Goal: Information Seeking & Learning: Check status

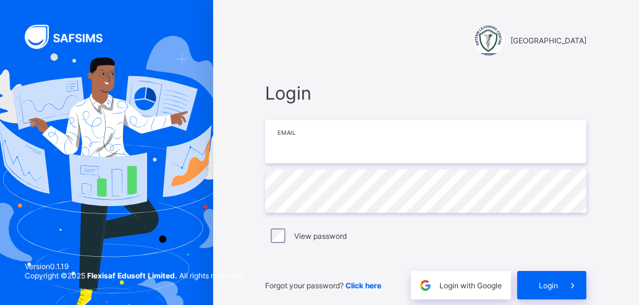
click at [337, 140] on input "email" at bounding box center [425, 141] width 321 height 43
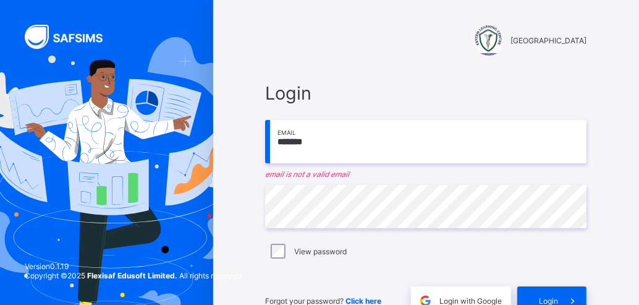
click at [308, 143] on input "*******" at bounding box center [425, 141] width 321 height 43
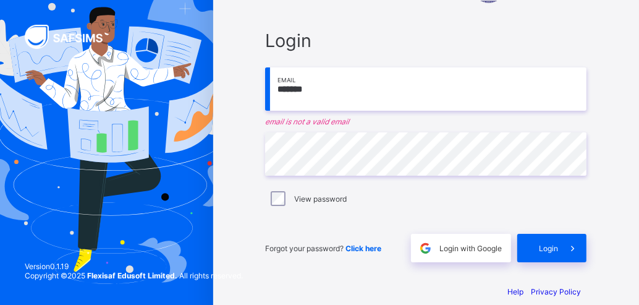
click at [331, 91] on input "*******" at bounding box center [425, 88] width 321 height 43
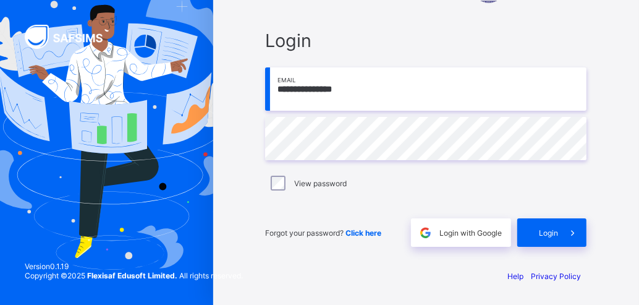
scroll to position [51, 0]
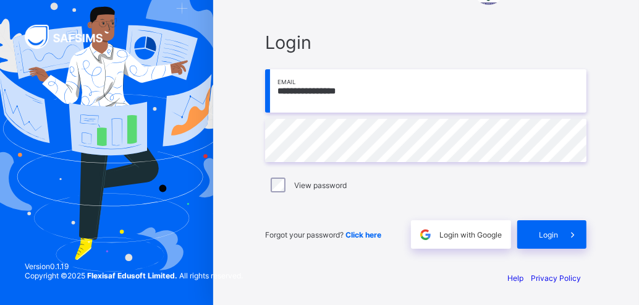
type input "**********"
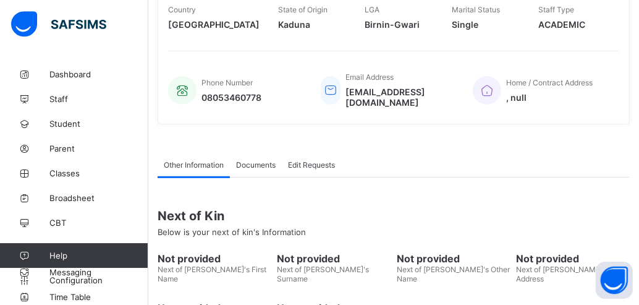
scroll to position [272, 0]
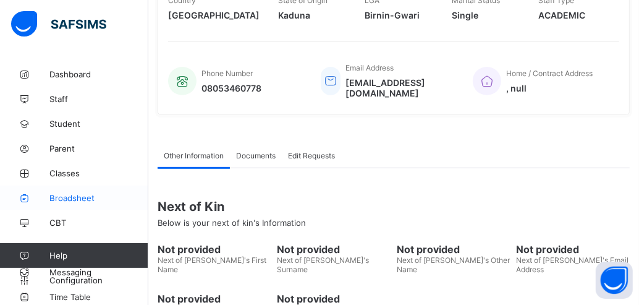
click at [70, 196] on span "Broadsheet" at bounding box center [98, 198] width 99 height 10
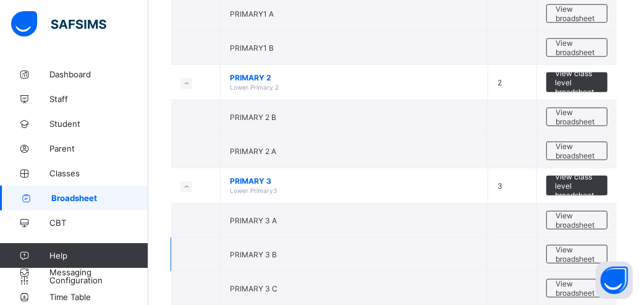
scroll to position [750, 0]
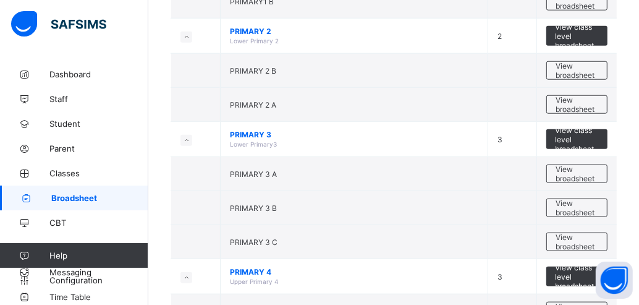
click at [578, 232] on span "View broadsheet" at bounding box center [576, 241] width 41 height 19
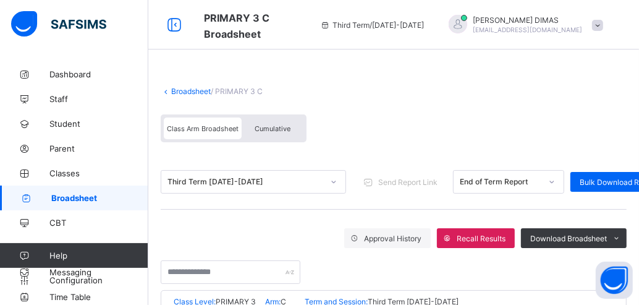
click at [268, 125] on span "Cumulative" at bounding box center [273, 128] width 36 height 9
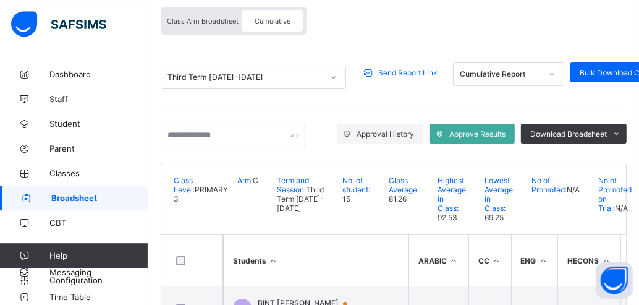
scroll to position [96, 0]
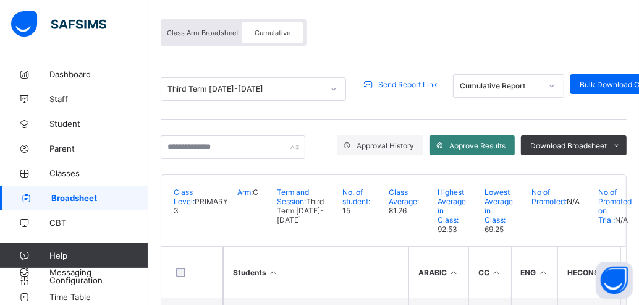
click at [474, 142] on span "Approve Results" at bounding box center [477, 145] width 56 height 9
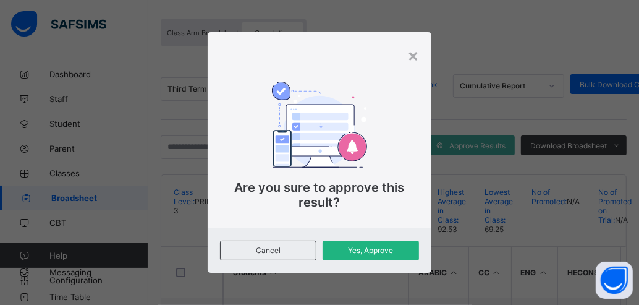
click at [369, 248] on span "Yes, Approve" at bounding box center [371, 249] width 78 height 9
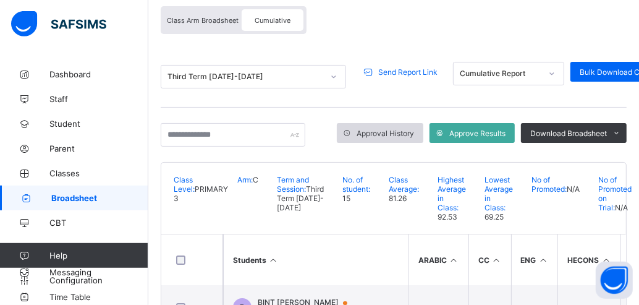
scroll to position [28, 0]
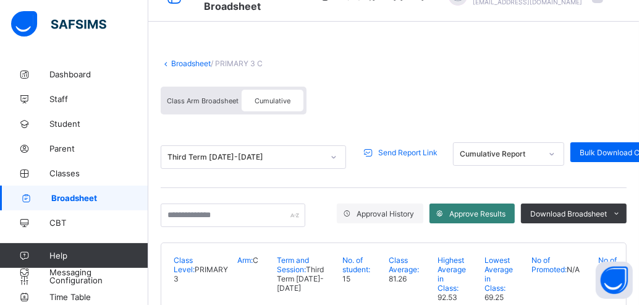
click at [472, 209] on span "Approve Results" at bounding box center [477, 213] width 56 height 9
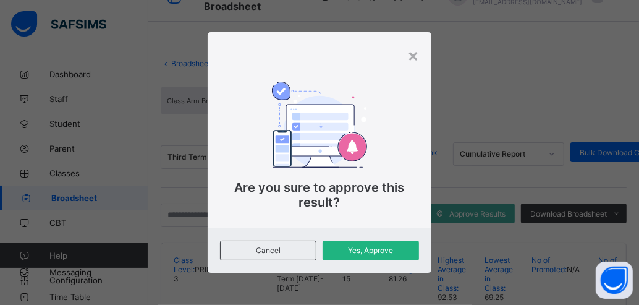
click at [369, 243] on div "Yes, Approve" at bounding box center [370, 250] width 96 height 20
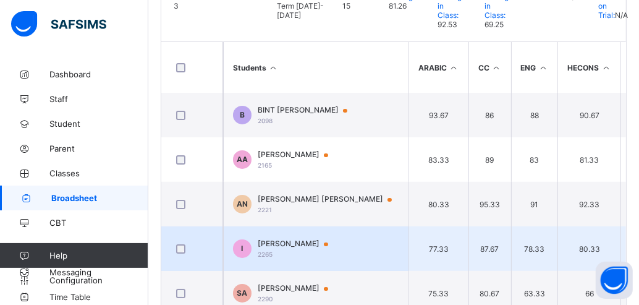
scroll to position [164, 0]
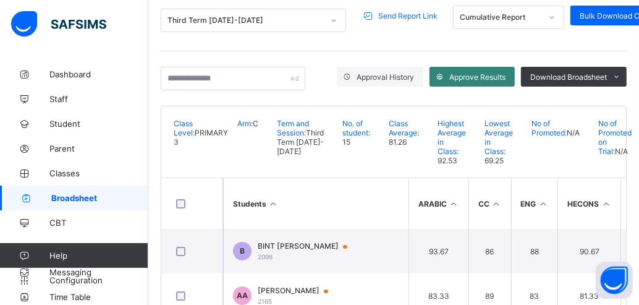
click at [461, 74] on span "Approve Results" at bounding box center [477, 76] width 56 height 9
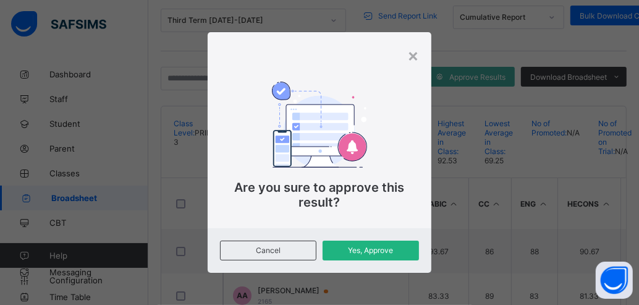
click at [360, 255] on div "Yes, Approve" at bounding box center [370, 250] width 96 height 20
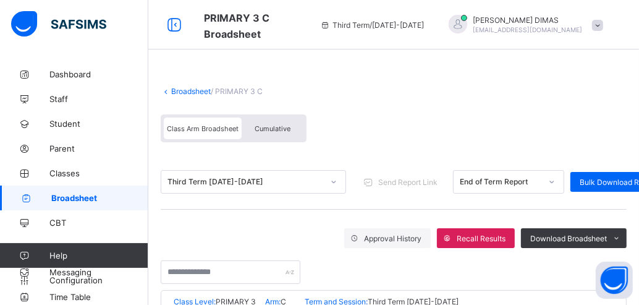
click at [275, 125] on span "Cumulative" at bounding box center [273, 128] width 36 height 9
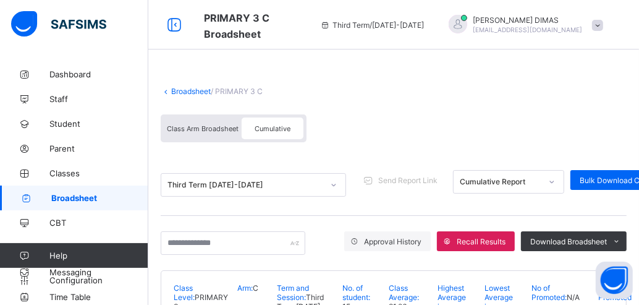
click at [194, 124] on div "Class Arm Broadsheet" at bounding box center [203, 128] width 78 height 22
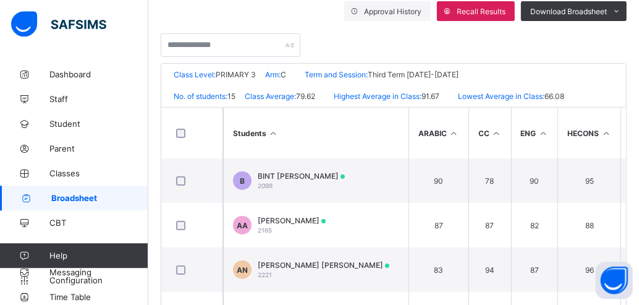
scroll to position [20, 0]
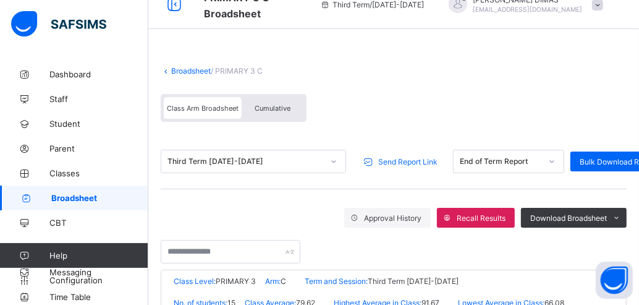
click at [406, 159] on span "Send Report Link" at bounding box center [407, 161] width 59 height 9
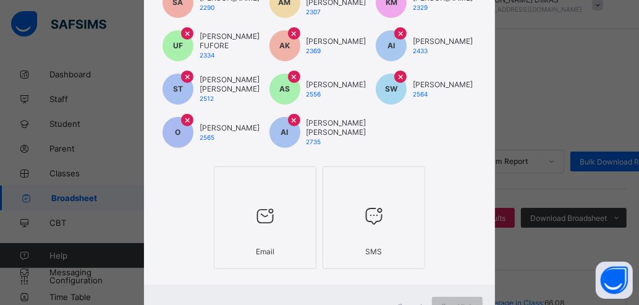
scroll to position [269, 0]
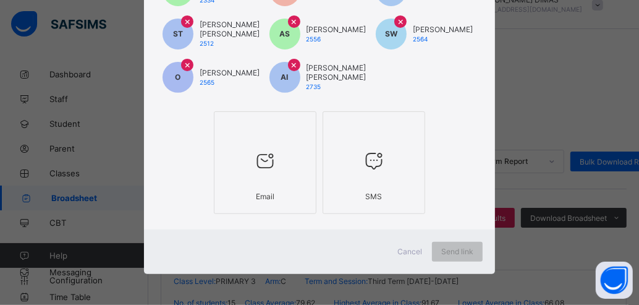
click at [261, 162] on icon at bounding box center [265, 161] width 26 height 22
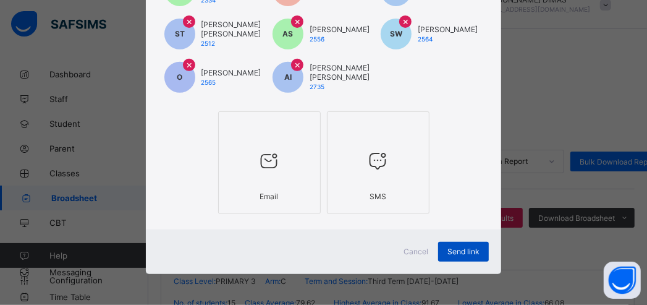
click at [449, 250] on span "Send link" at bounding box center [463, 251] width 32 height 9
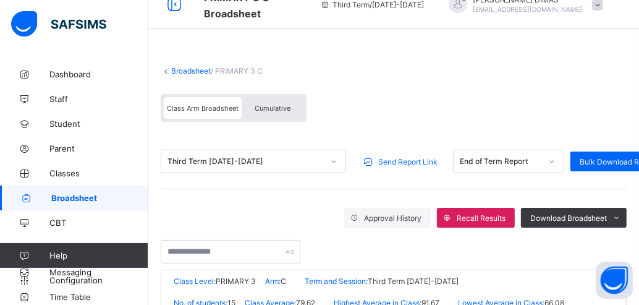
click at [271, 104] on span "Cumulative" at bounding box center [273, 108] width 36 height 9
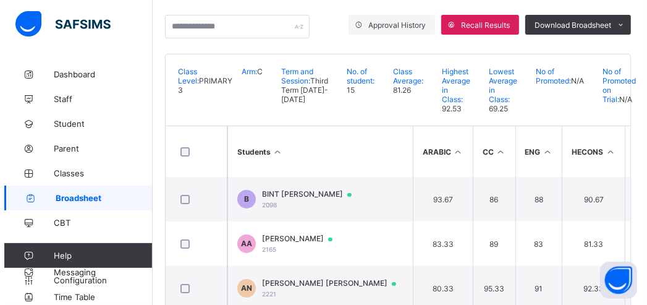
scroll to position [28, 0]
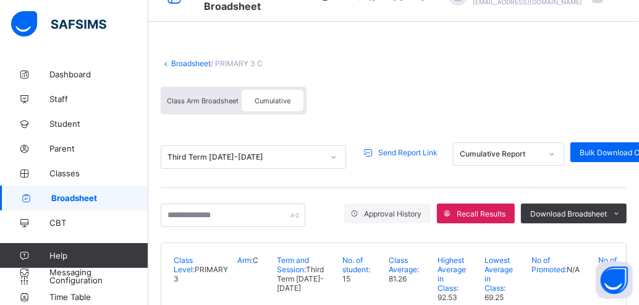
click at [395, 149] on span "Send Report Link" at bounding box center [407, 152] width 59 height 9
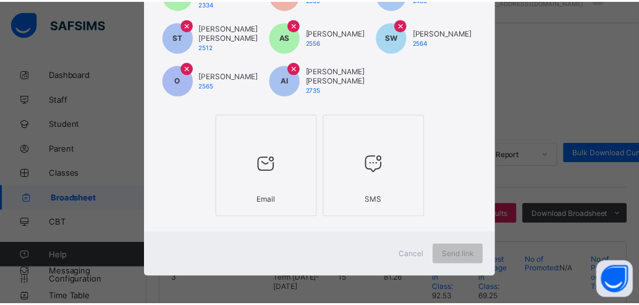
scroll to position [269, 0]
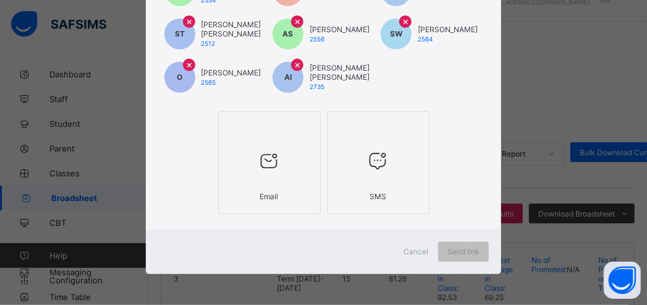
click at [260, 163] on icon at bounding box center [269, 161] width 26 height 22
click at [452, 250] on span "Send link" at bounding box center [463, 251] width 32 height 9
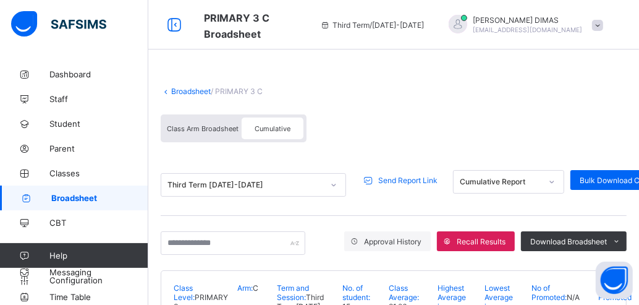
scroll to position [341, 0]
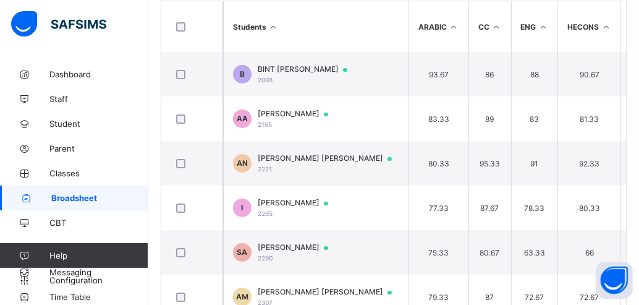
click at [68, 194] on span "Broadsheet" at bounding box center [99, 198] width 97 height 10
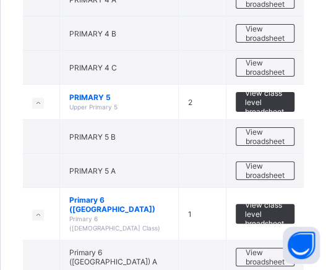
scroll to position [1071, 0]
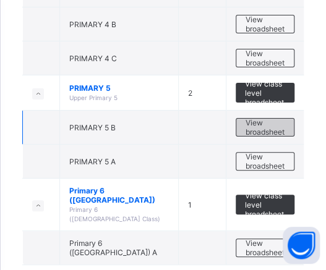
click at [273, 118] on span "View broadsheet" at bounding box center [264, 127] width 39 height 19
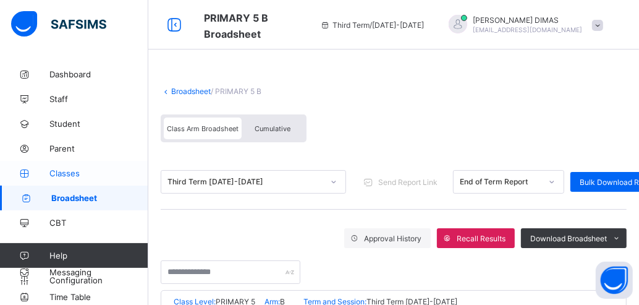
click at [68, 171] on span "Classes" at bounding box center [98, 173] width 99 height 10
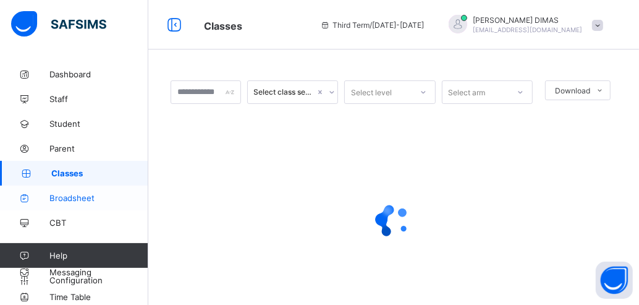
click at [80, 194] on span "Broadsheet" at bounding box center [98, 198] width 99 height 10
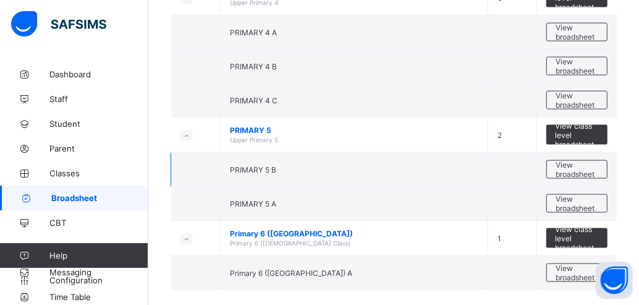
scroll to position [1036, 0]
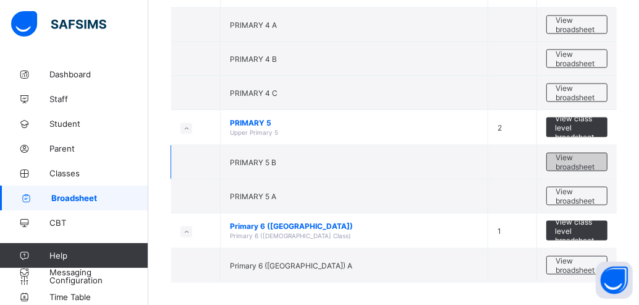
click at [575, 153] on span "View broadsheet" at bounding box center [576, 162] width 41 height 19
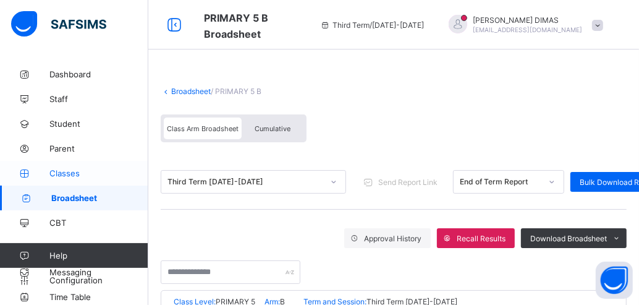
click at [70, 172] on span "Classes" at bounding box center [98, 173] width 99 height 10
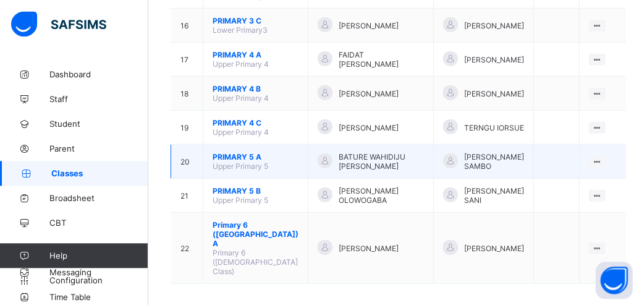
scroll to position [684, 0]
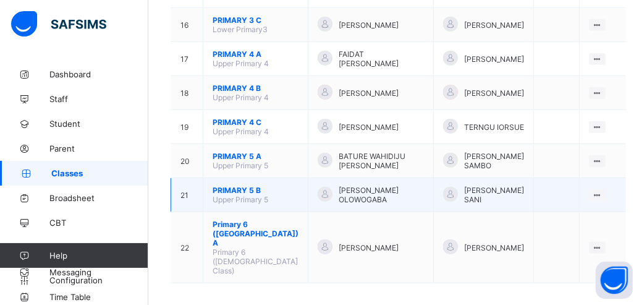
click at [231, 195] on span "PRIMARY 5 B" at bounding box center [256, 189] width 86 height 9
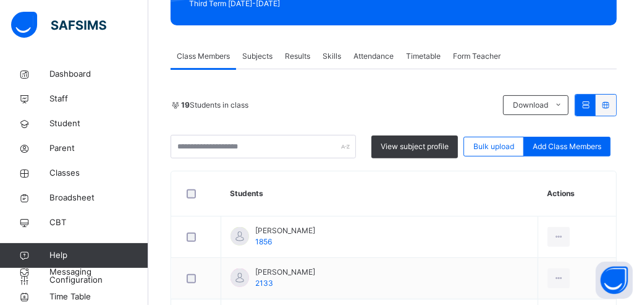
scroll to position [120, 0]
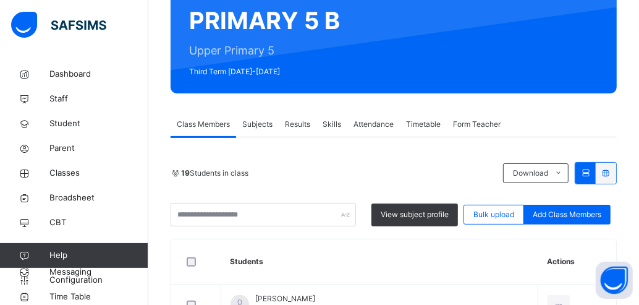
click at [373, 121] on span "Attendance" at bounding box center [373, 124] width 40 height 11
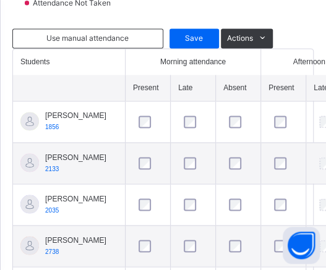
scroll to position [394, 0]
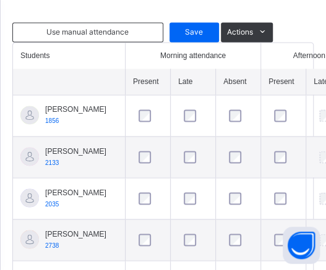
click at [49, 124] on span "1856" at bounding box center [52, 120] width 14 height 7
copy span "1856"
click at [54, 166] on span "2133" at bounding box center [52, 162] width 14 height 7
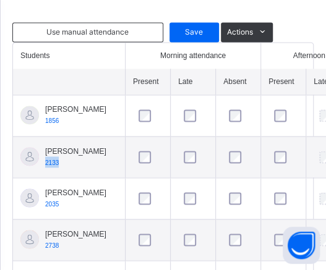
copy span "2133"
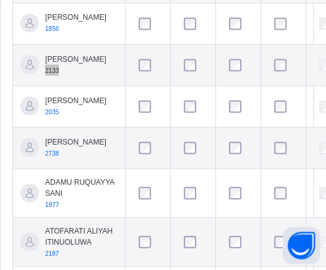
scroll to position [529, 0]
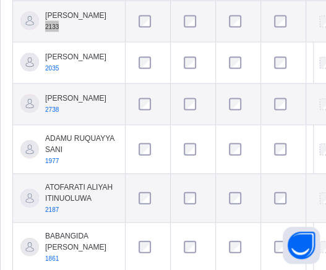
click at [51, 71] on span "2035" at bounding box center [52, 67] width 14 height 7
copy span "2035"
click at [51, 112] on span "2738" at bounding box center [52, 109] width 14 height 7
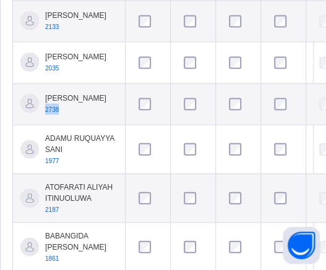
copy span "2738"
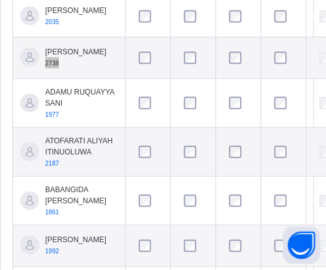
scroll to position [598, 0]
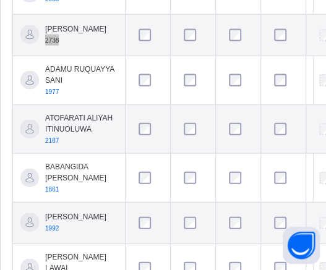
click at [52, 95] on span "1977" at bounding box center [52, 91] width 14 height 7
copy span "1977"
click at [54, 146] on div "ATOFARATI ALIYAH ITINUOLUWA 2187" at bounding box center [81, 128] width 72 height 33
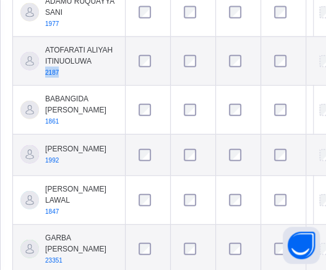
scroll to position [735, 0]
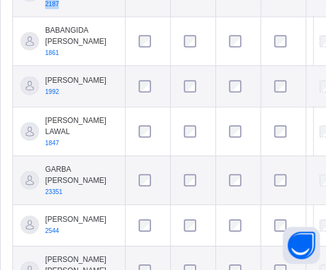
copy span "2187"
click at [52, 56] on span "1861" at bounding box center [52, 52] width 14 height 7
copy span "1861"
click at [54, 95] on span "1992" at bounding box center [52, 91] width 14 height 7
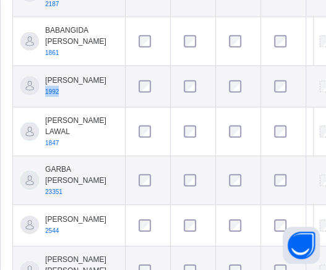
click at [54, 95] on span "1992" at bounding box center [52, 91] width 14 height 7
copy span "1992"
click at [54, 146] on span "1847" at bounding box center [52, 143] width 14 height 7
click at [55, 146] on span "1847" at bounding box center [52, 143] width 14 height 7
click at [54, 146] on span "1847" at bounding box center [52, 143] width 14 height 7
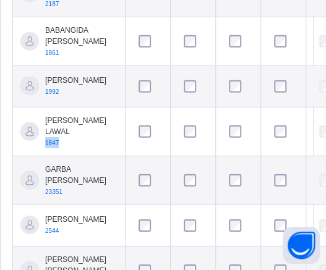
click at [54, 146] on span "1847" at bounding box center [52, 143] width 14 height 7
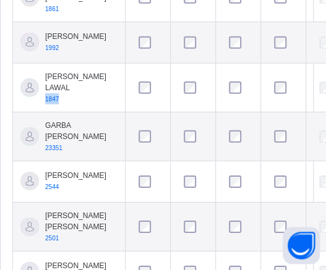
scroll to position [803, 0]
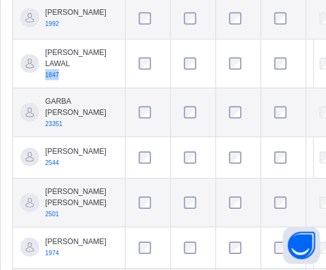
copy span "1847"
click at [58, 127] on span "23351" at bounding box center [53, 123] width 17 height 7
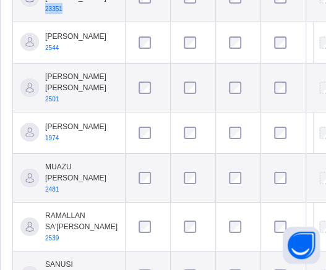
scroll to position [939, 0]
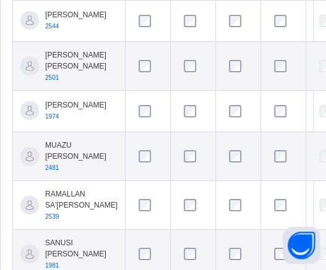
copy span "23351"
click at [51, 30] on span "2544" at bounding box center [52, 26] width 14 height 7
click at [54, 81] on span "2501" at bounding box center [52, 77] width 14 height 7
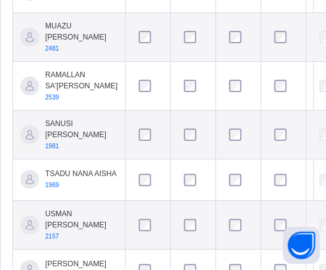
scroll to position [1076, 0]
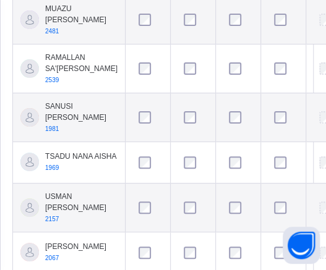
click at [55, 35] on span "2481" at bounding box center [52, 31] width 14 height 7
click at [56, 83] on span "2539" at bounding box center [52, 80] width 14 height 7
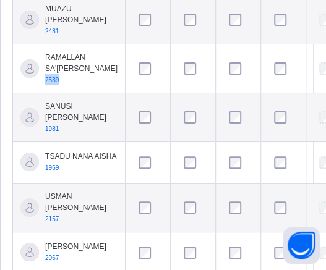
click at [56, 83] on span "2539" at bounding box center [52, 80] width 14 height 7
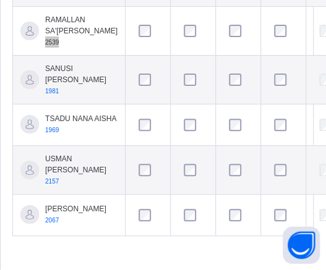
scroll to position [1254, 0]
click at [54, 88] on span "1981" at bounding box center [52, 91] width 14 height 7
click at [54, 127] on span "1969" at bounding box center [52, 130] width 14 height 7
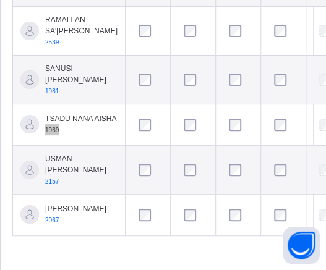
click at [57, 178] on span "2157" at bounding box center [52, 181] width 14 height 7
click at [49, 224] on span "2067" at bounding box center [52, 220] width 14 height 7
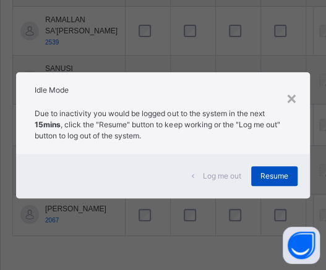
click at [271, 170] on div "Resume" at bounding box center [274, 176] width 46 height 20
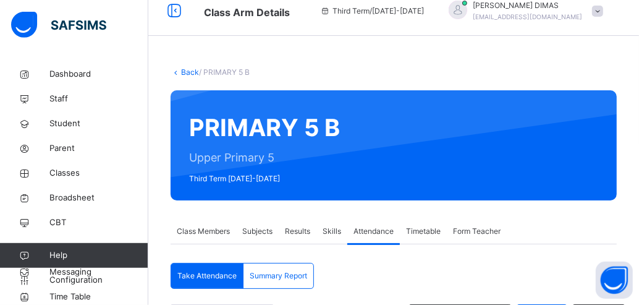
scroll to position [0, 0]
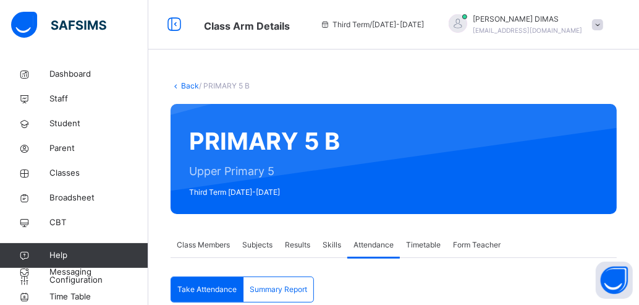
click at [557, 16] on span "[PERSON_NAME]" at bounding box center [527, 19] width 109 height 11
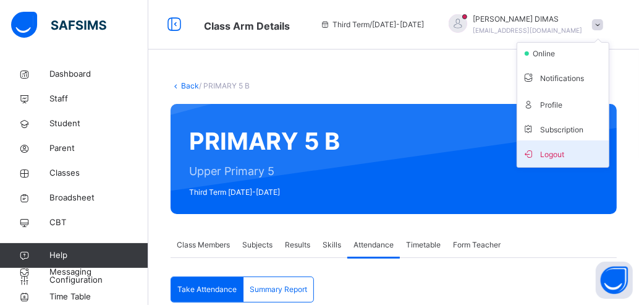
click at [563, 154] on span "Logout" at bounding box center [563, 153] width 82 height 17
